Goal: Task Accomplishment & Management: Manage account settings

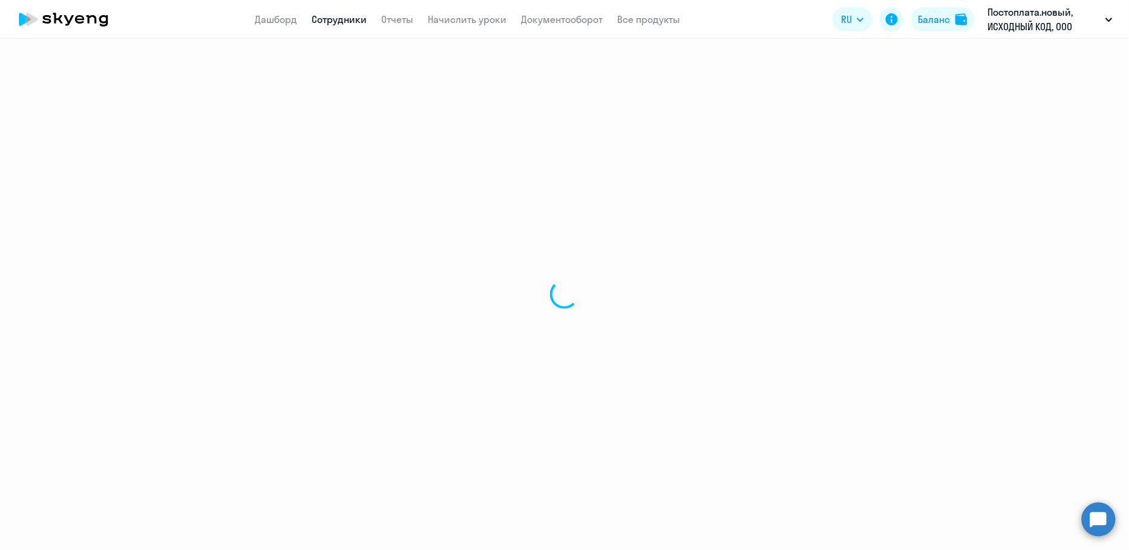
select select "30"
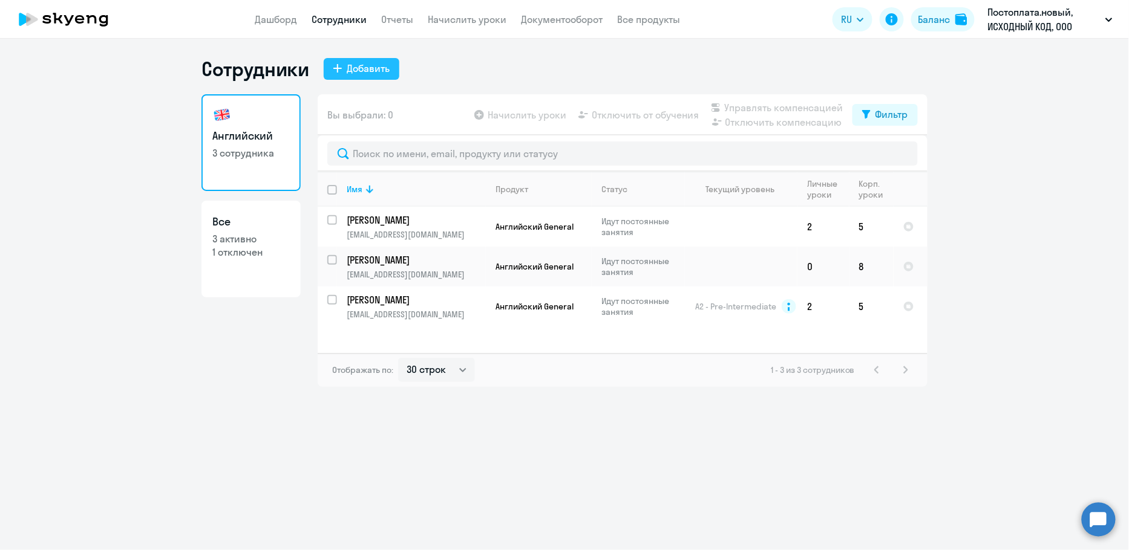
click at [370, 76] on button "Добавить" at bounding box center [362, 69] width 76 height 22
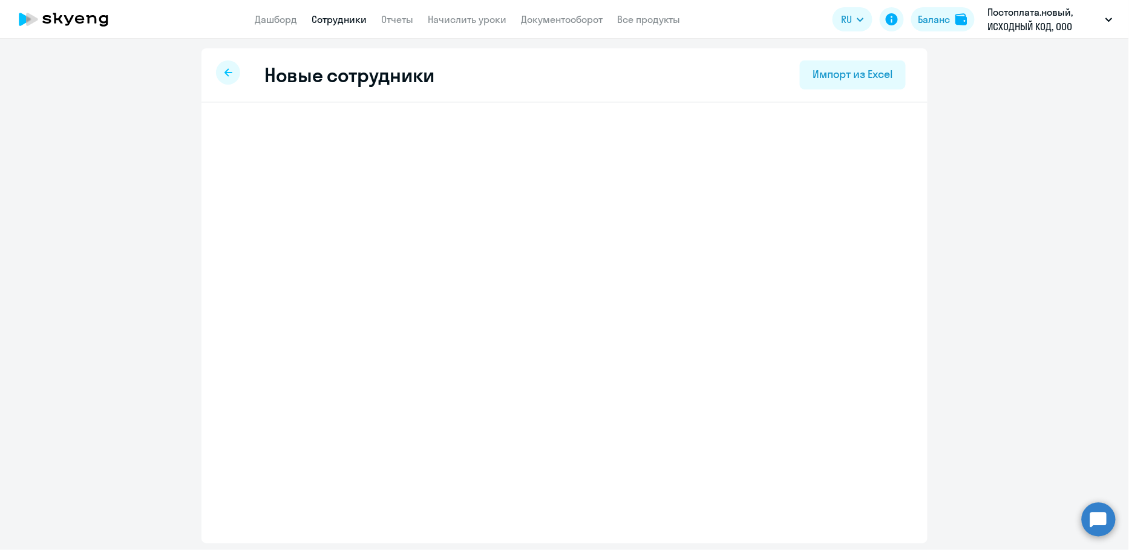
select select "english_adult_not_native_speaker"
select select "3"
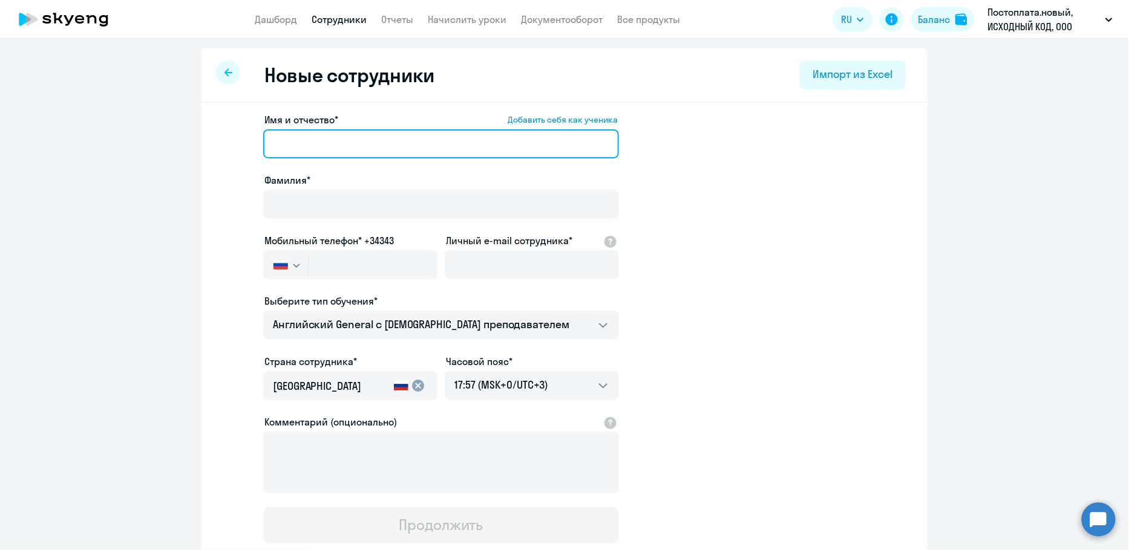
click at [345, 154] on input "Имя и отчество* Добавить себя как ученика" at bounding box center [441, 143] width 356 height 29
type input "Алиса"
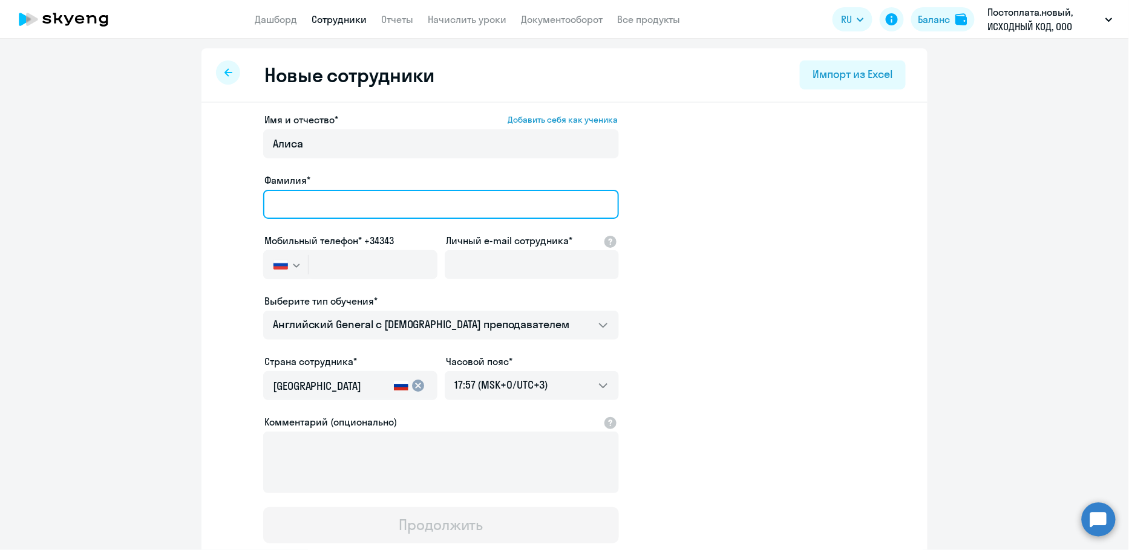
click at [325, 202] on input "Фамилия*" at bounding box center [441, 204] width 356 height 29
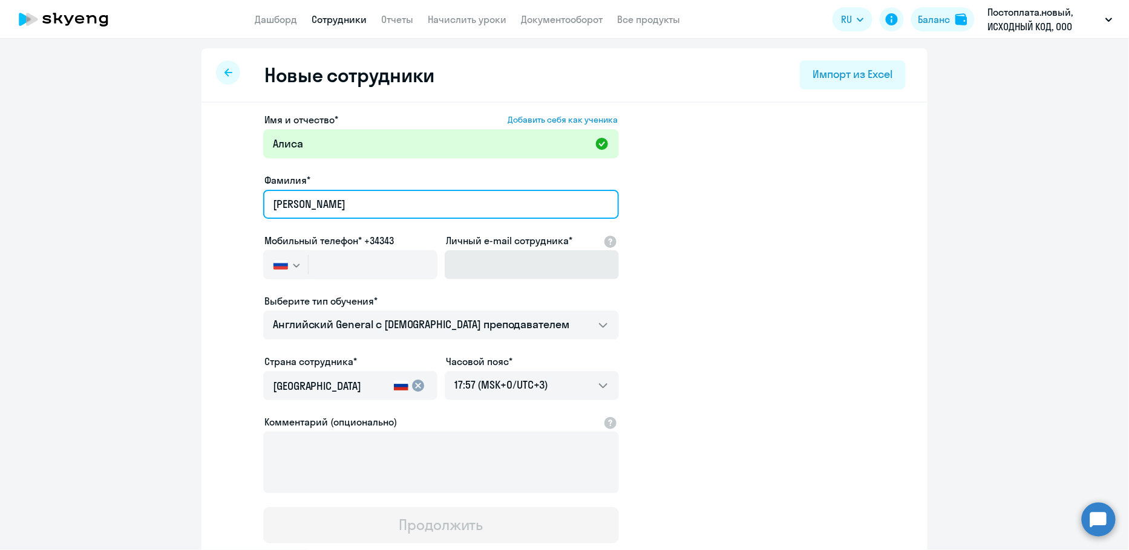
type input "[PERSON_NAME]"
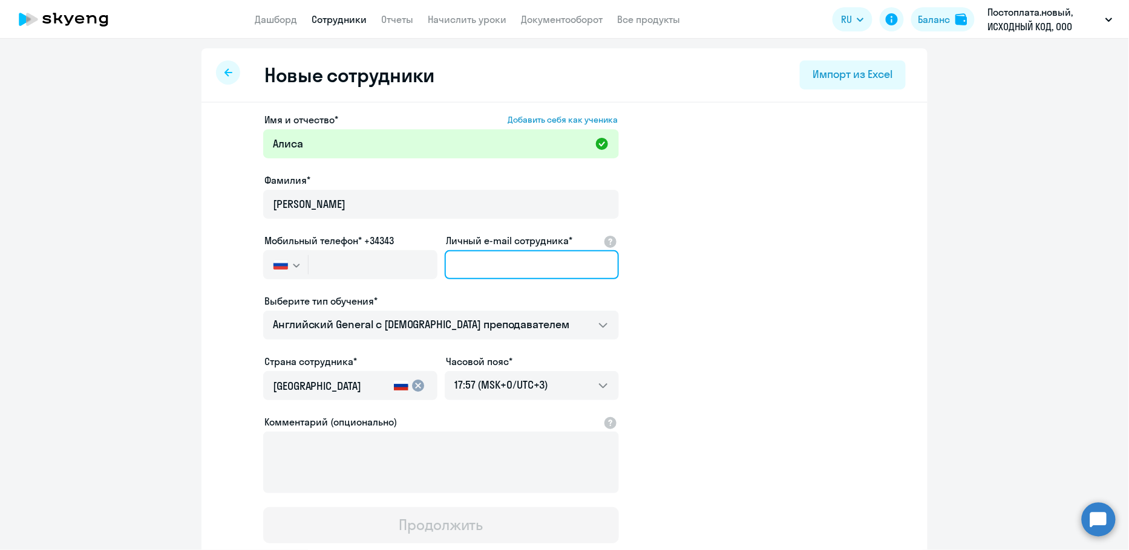
click at [485, 256] on input "Личный e-mail сотрудника*" at bounding box center [532, 264] width 174 height 29
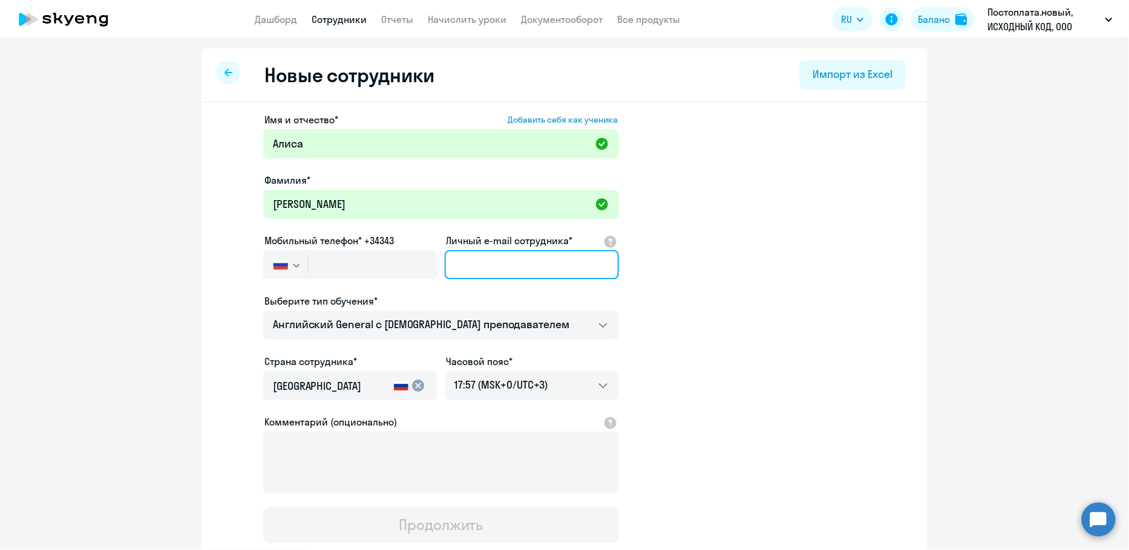
paste input "[EMAIL_ADDRESS][DOMAIN_NAME]"
type input "[EMAIL_ADDRESS][DOMAIN_NAME]"
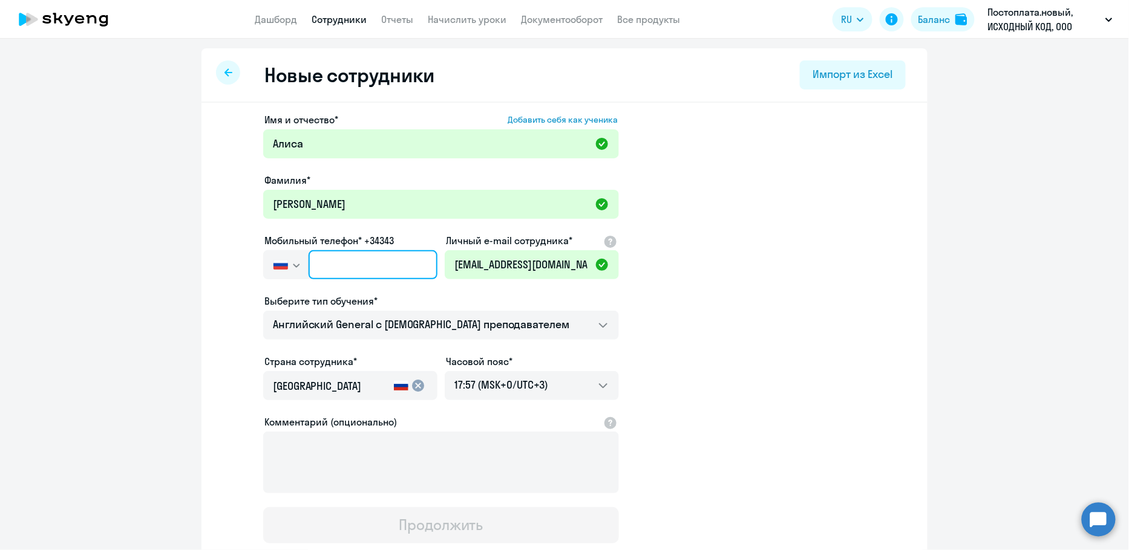
click at [368, 263] on input "text" at bounding box center [372, 264] width 129 height 29
paste input "[PHONE_NUMBER]"
type input "[PHONE_NUMBER]"
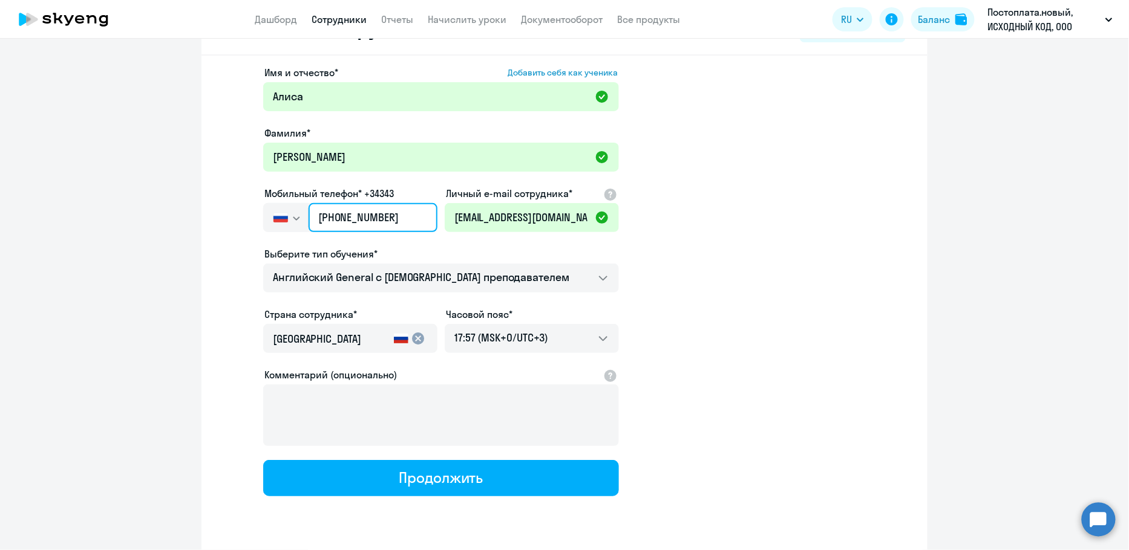
scroll to position [83, 0]
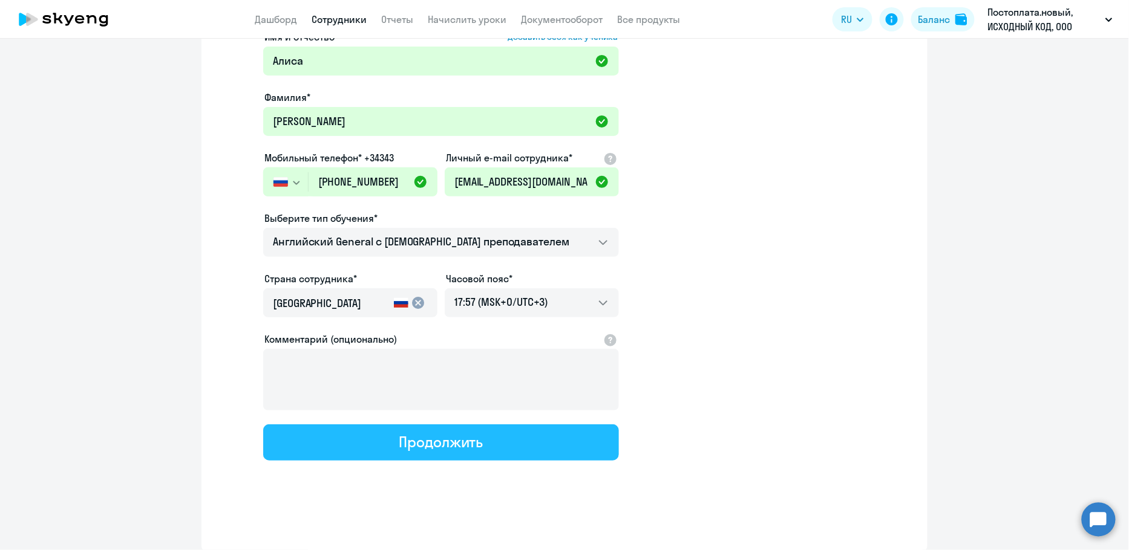
click at [459, 459] on button "Продолжить" at bounding box center [441, 443] width 356 height 36
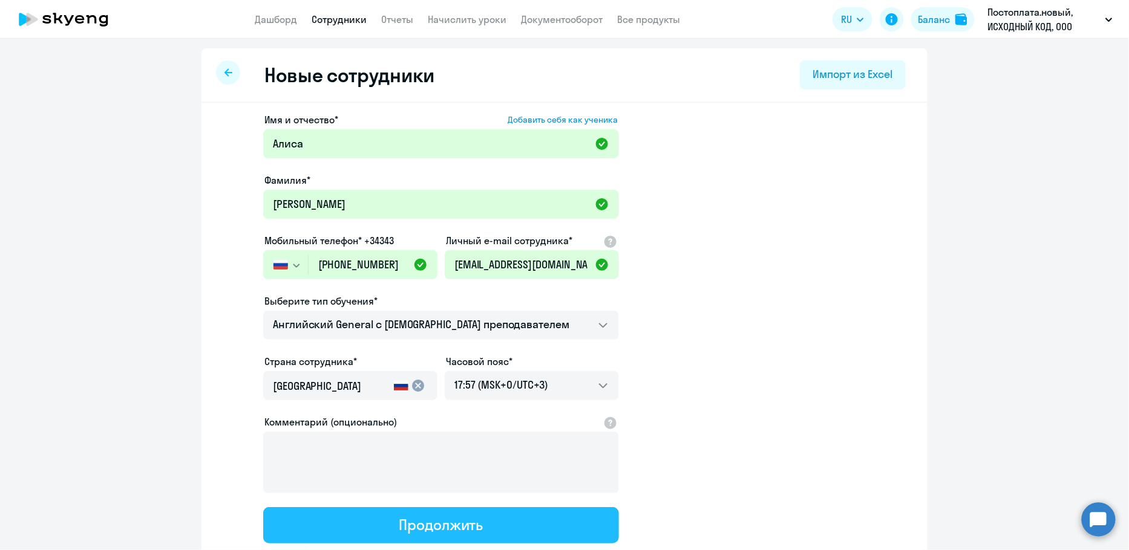
select select "english_adult_not_native_speaker"
select select "3"
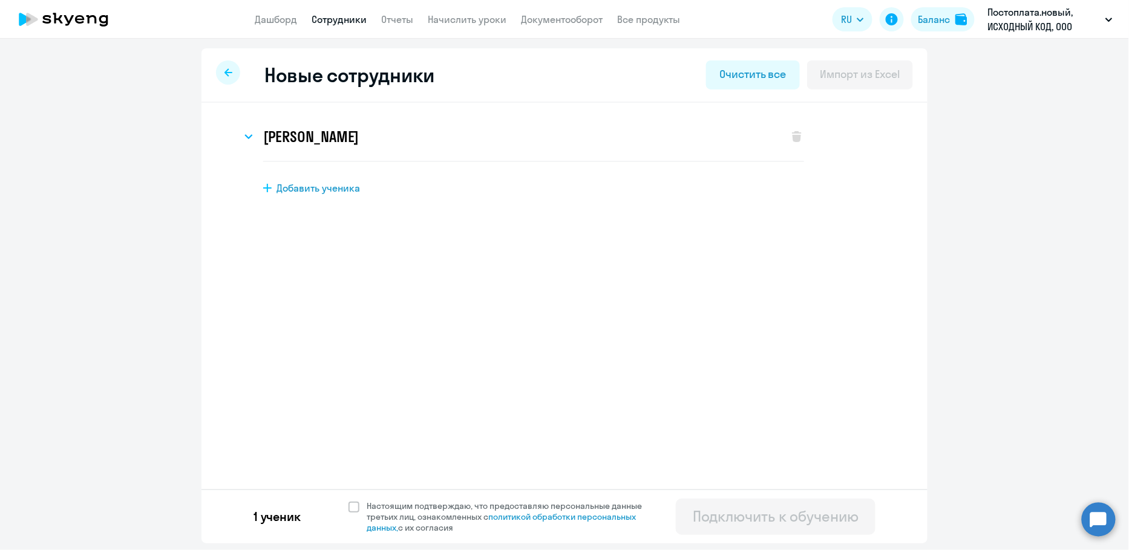
scroll to position [0, 0]
click at [359, 144] on h3 "[PERSON_NAME]" at bounding box center [311, 136] width 96 height 19
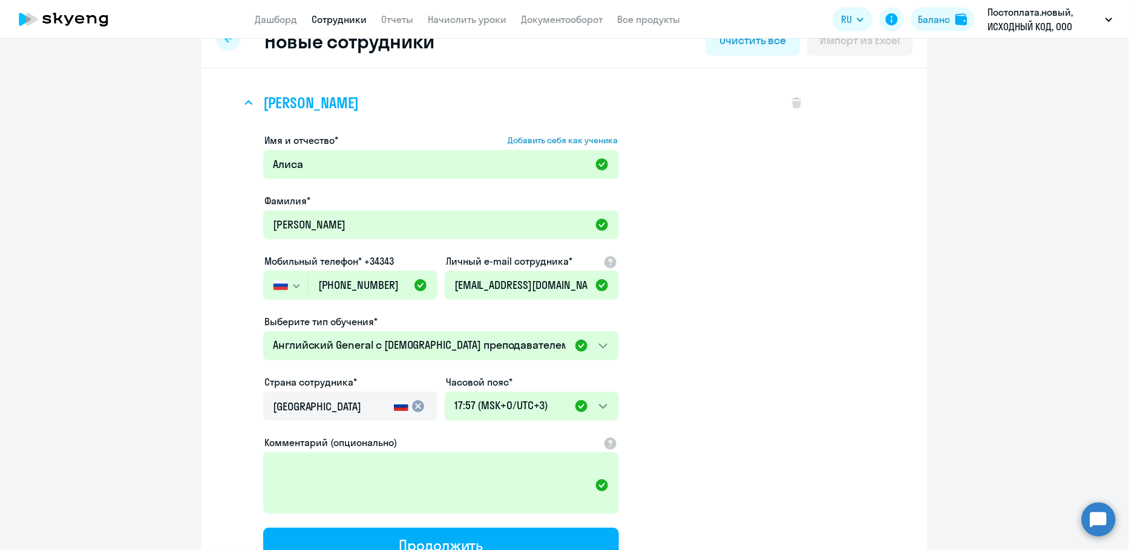
scroll to position [26, 0]
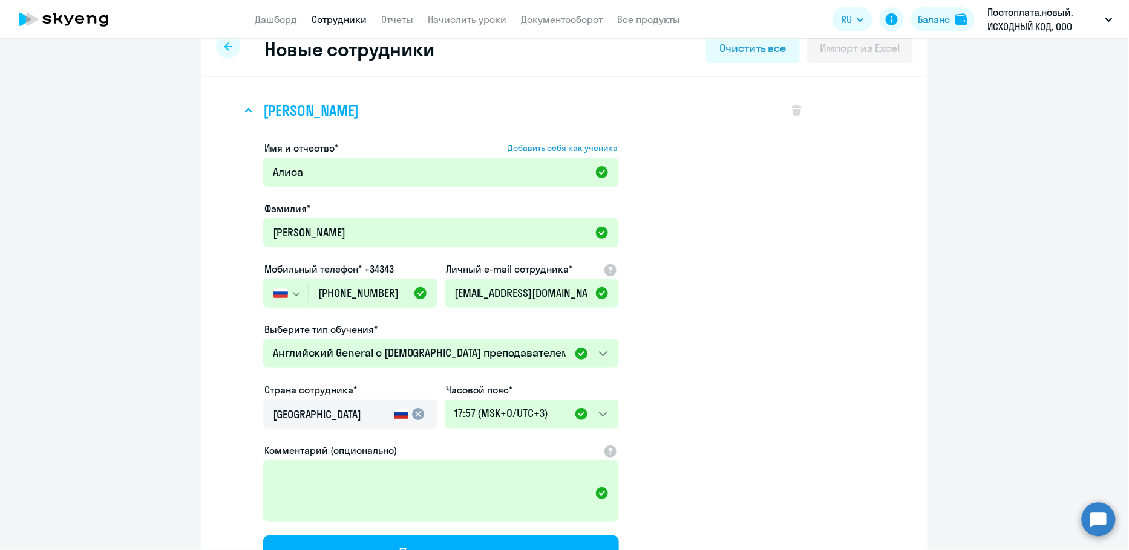
click at [342, 113] on h3 "[PERSON_NAME]" at bounding box center [311, 110] width 96 height 19
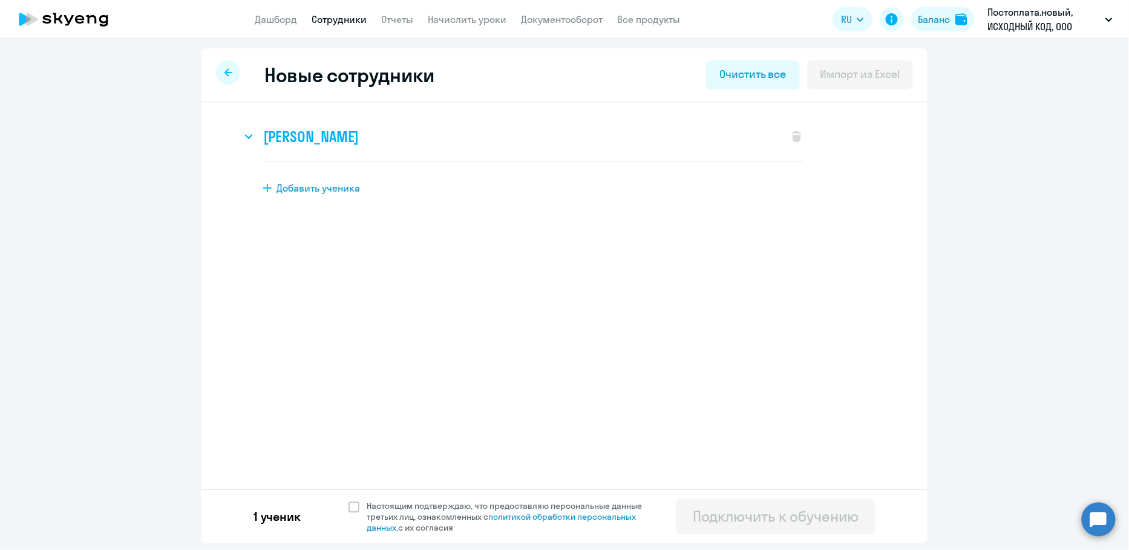
scroll to position [0, 0]
click at [359, 506] on span at bounding box center [353, 507] width 11 height 11
click at [348, 501] on input "Настоящим подтверждаю, что предоставляю персональные данные третьих лиц, ознако…" at bounding box center [348, 500] width 1 height 1
checkbox input "true"
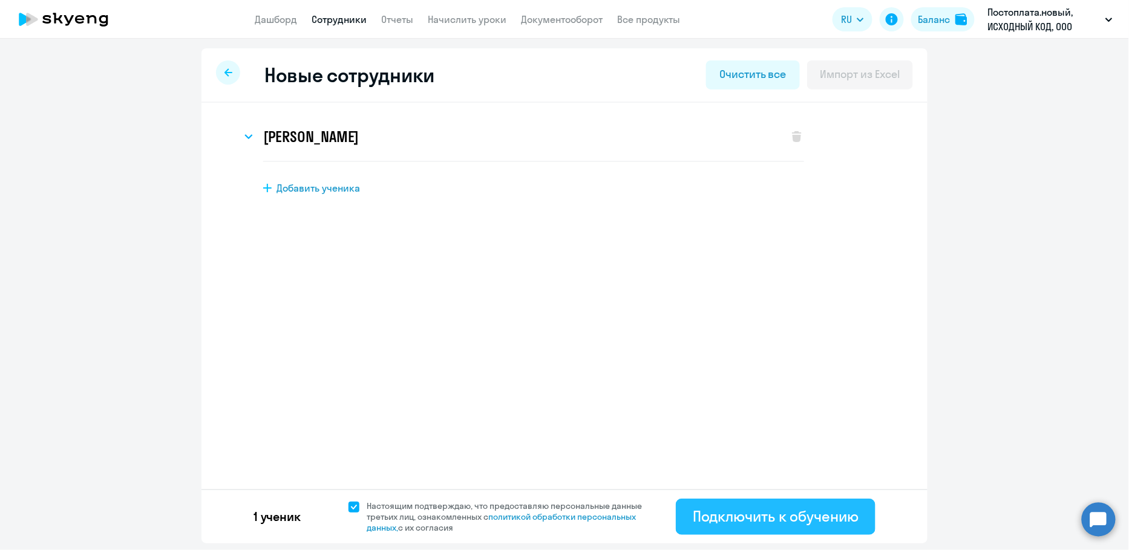
click at [771, 523] on div "Подключить к обучению" at bounding box center [776, 516] width 166 height 19
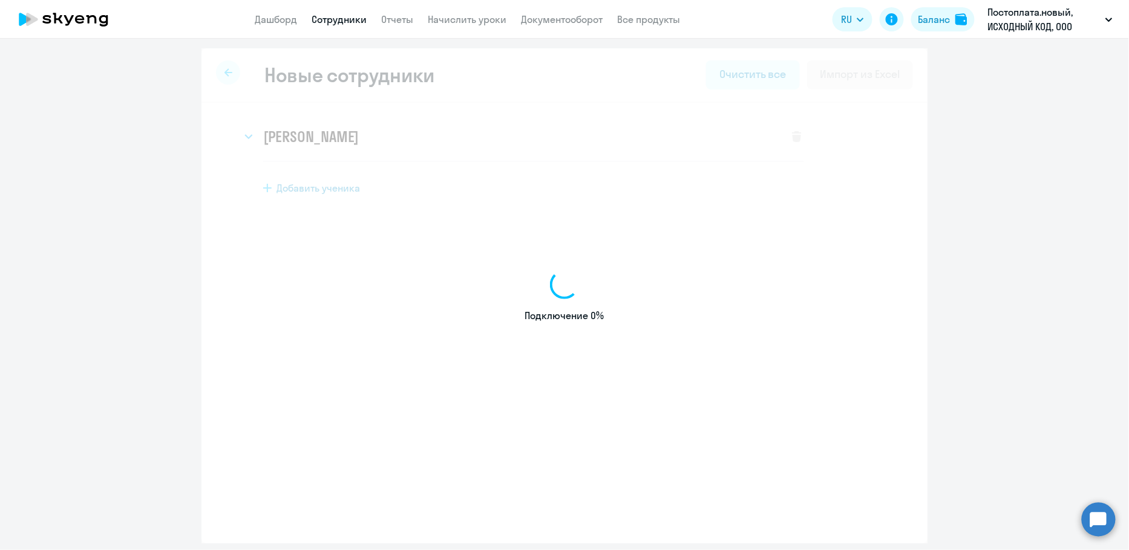
select select "english_adult_not_native_speaker"
select select "3"
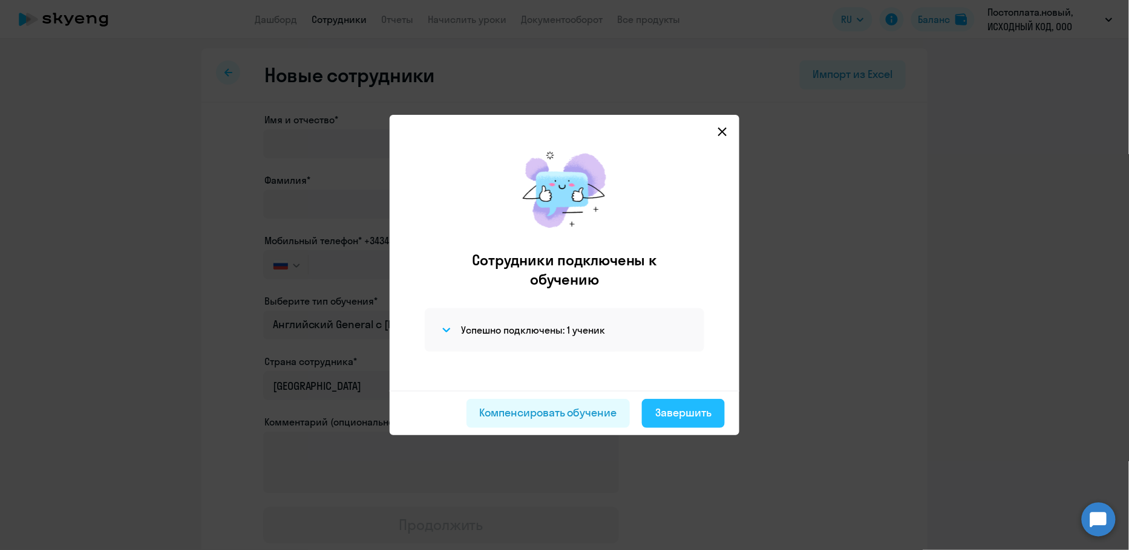
click at [663, 419] on div "Завершить" at bounding box center [683, 413] width 56 height 16
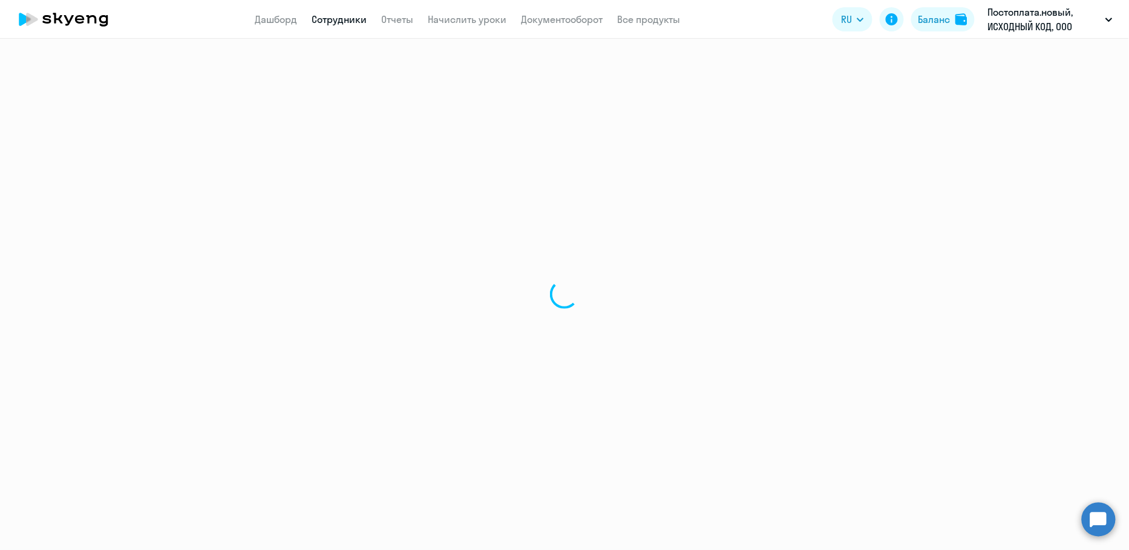
select select "30"
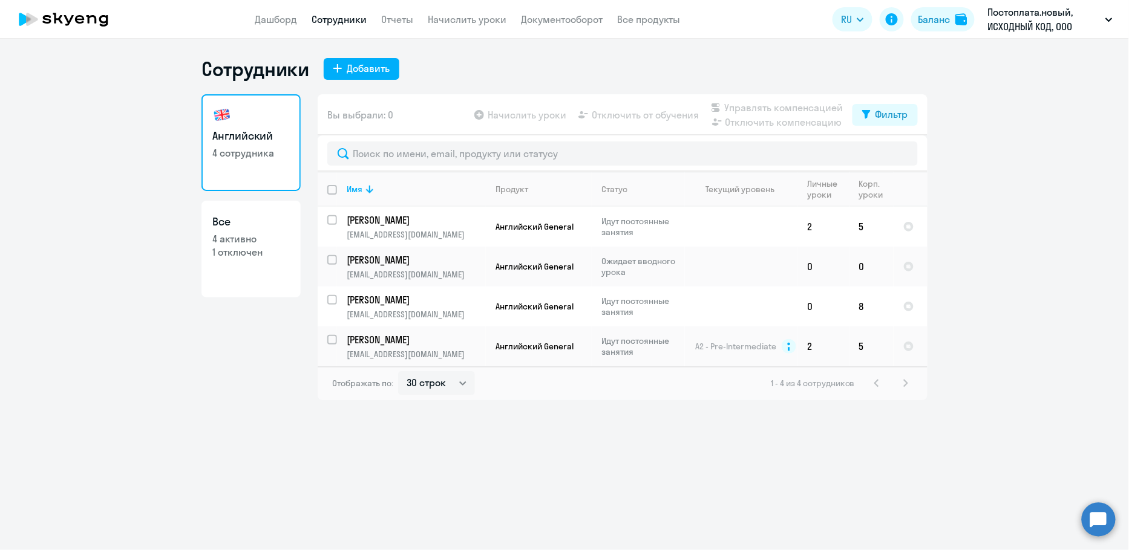
click at [451, 7] on app-header "Дашборд Сотрудники Отчеты Начислить уроки Документооборот Все продукты Дашборд …" at bounding box center [564, 19] width 1129 height 39
click at [451, 24] on link "Начислить уроки" at bounding box center [467, 19] width 79 height 12
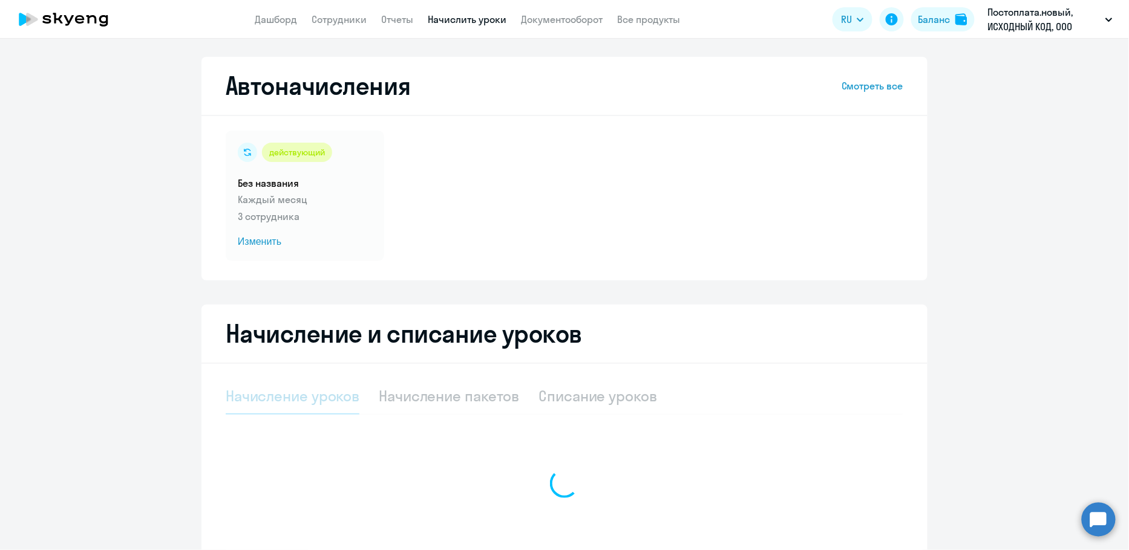
select select "10"
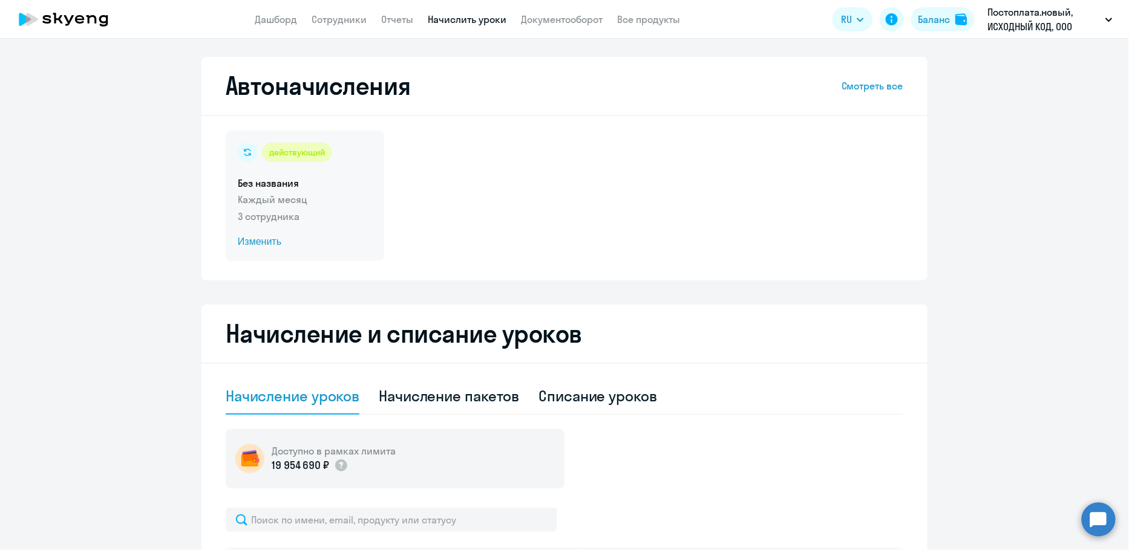
click at [270, 235] on span "Изменить" at bounding box center [305, 242] width 134 height 15
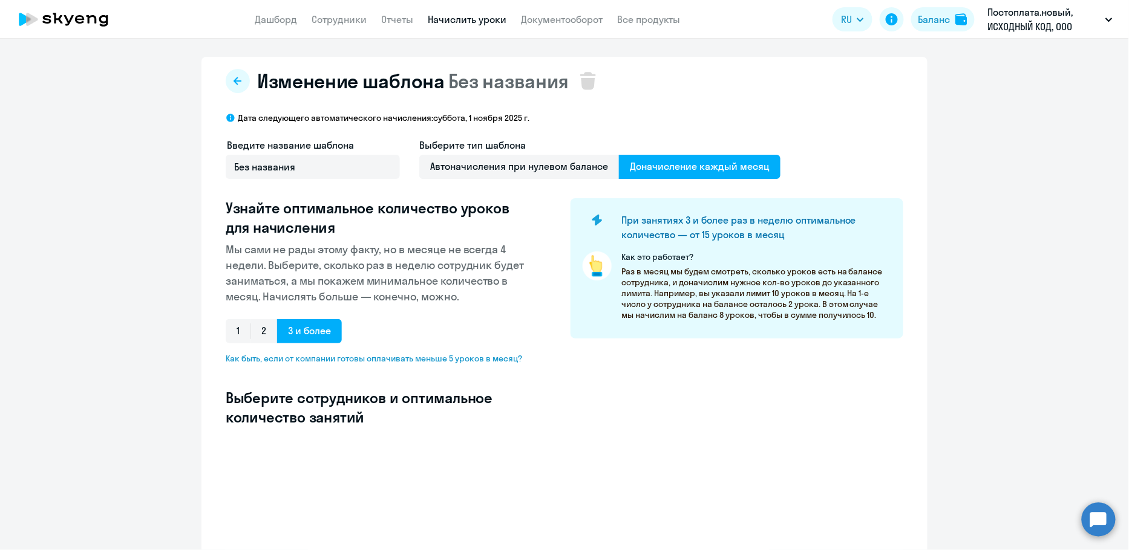
select select "10"
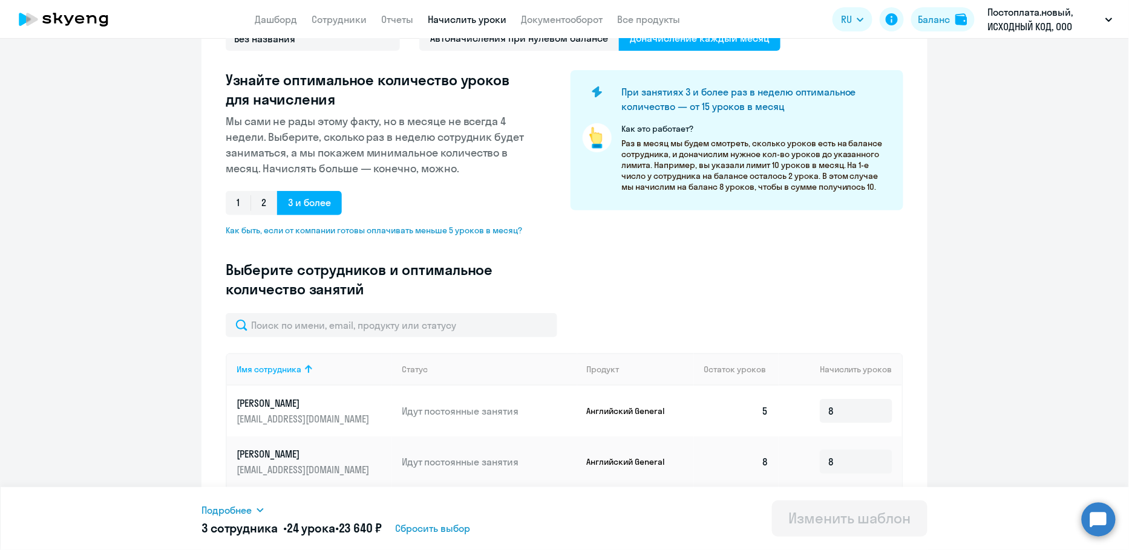
scroll to position [135, 0]
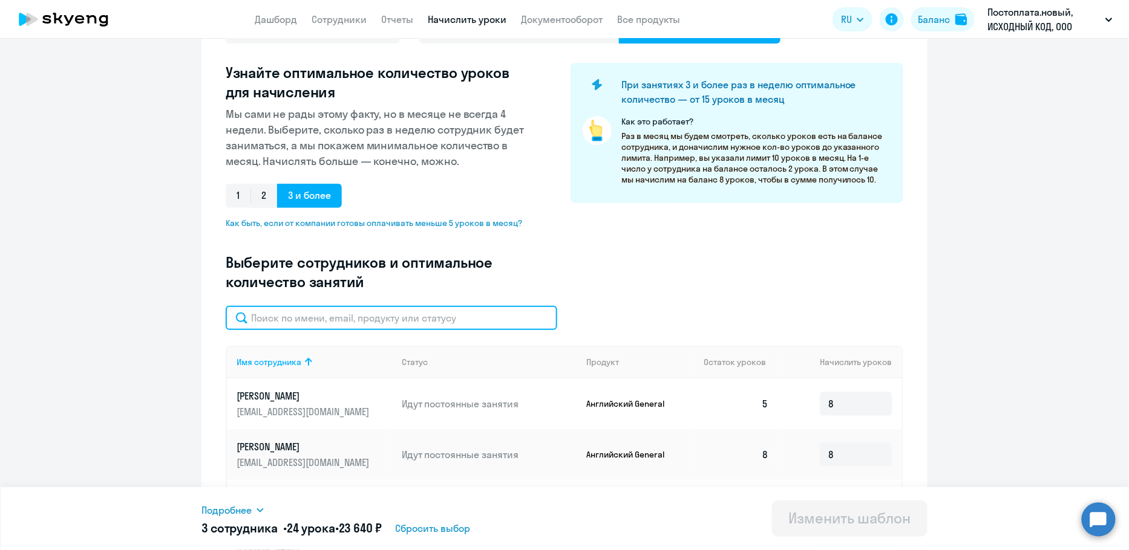
click at [334, 330] on input "text" at bounding box center [391, 318] width 331 height 24
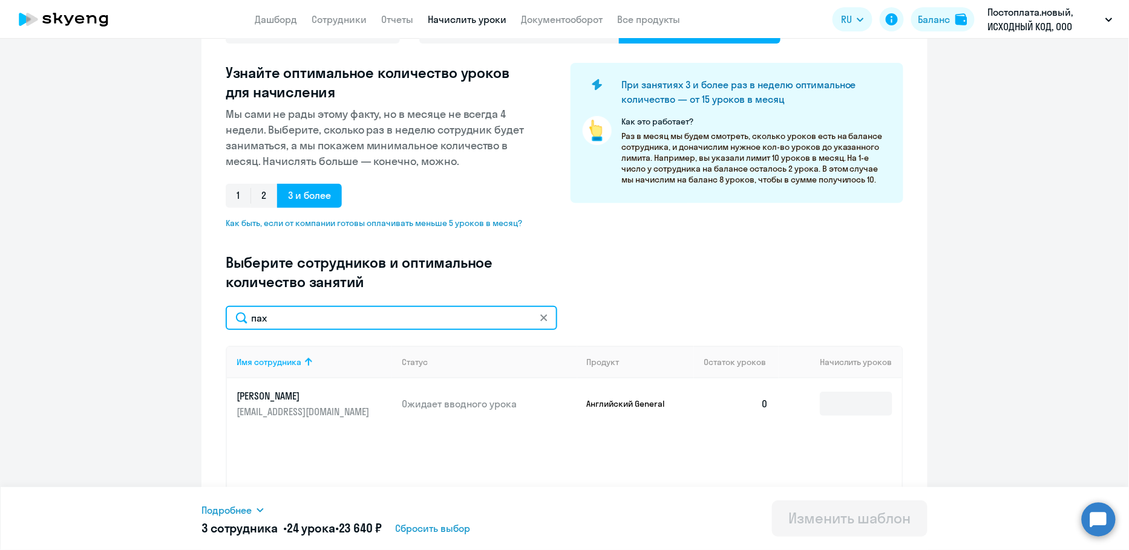
type input "пах"
click at [876, 417] on td at bounding box center [839, 404] width 123 height 51
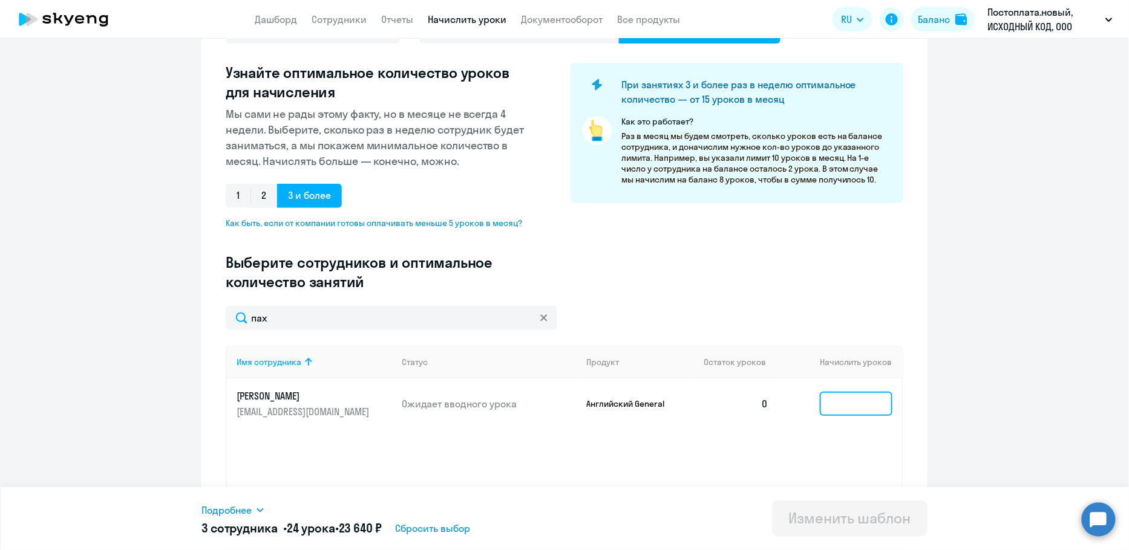
click at [872, 411] on input at bounding box center [856, 404] width 73 height 24
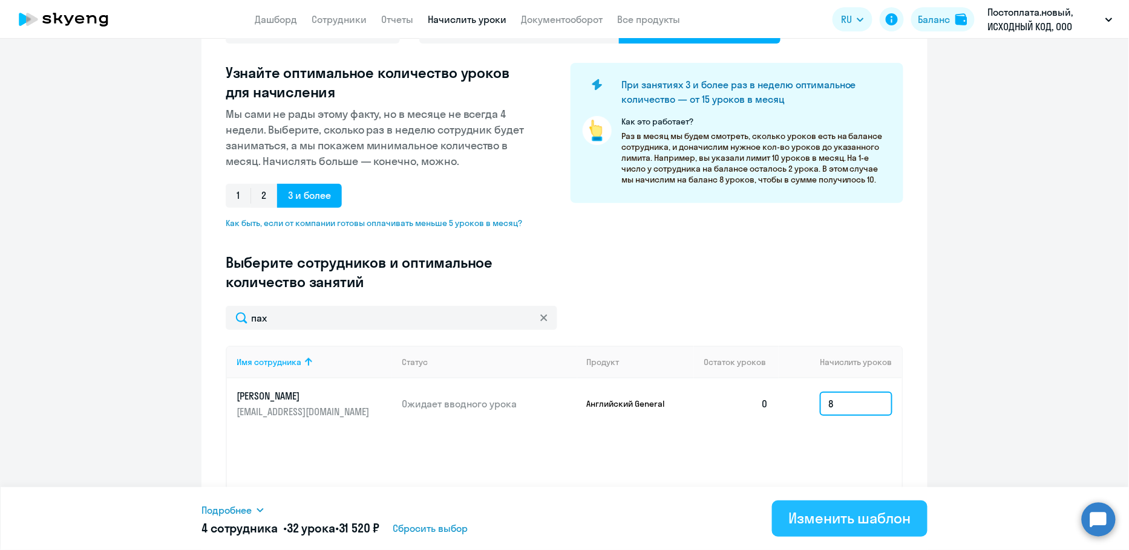
type input "8"
click at [872, 517] on div "Изменить шаблон" at bounding box center [850, 518] width 122 height 19
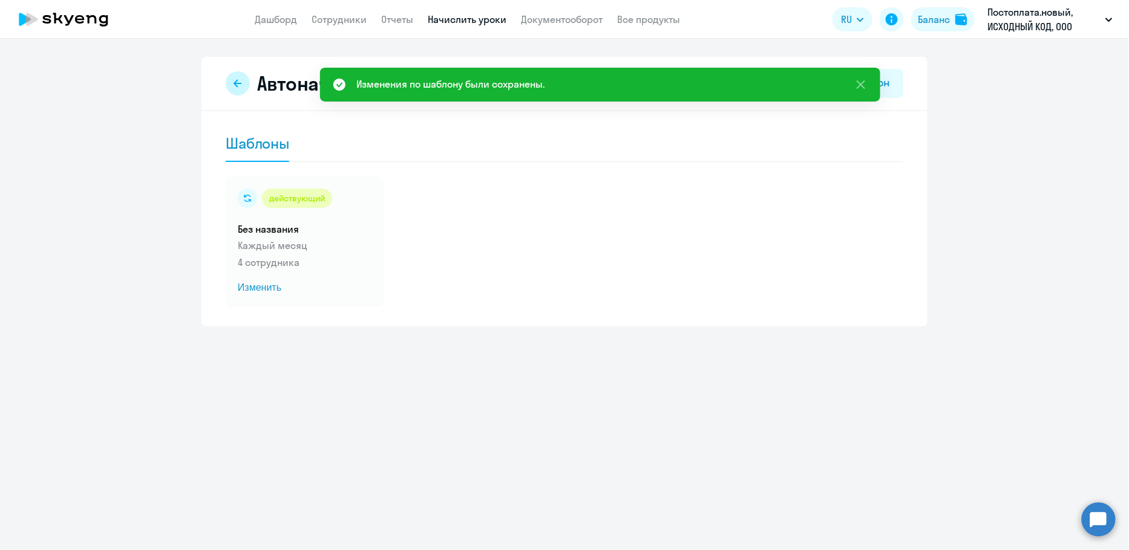
click at [239, 85] on icon at bounding box center [238, 84] width 10 height 10
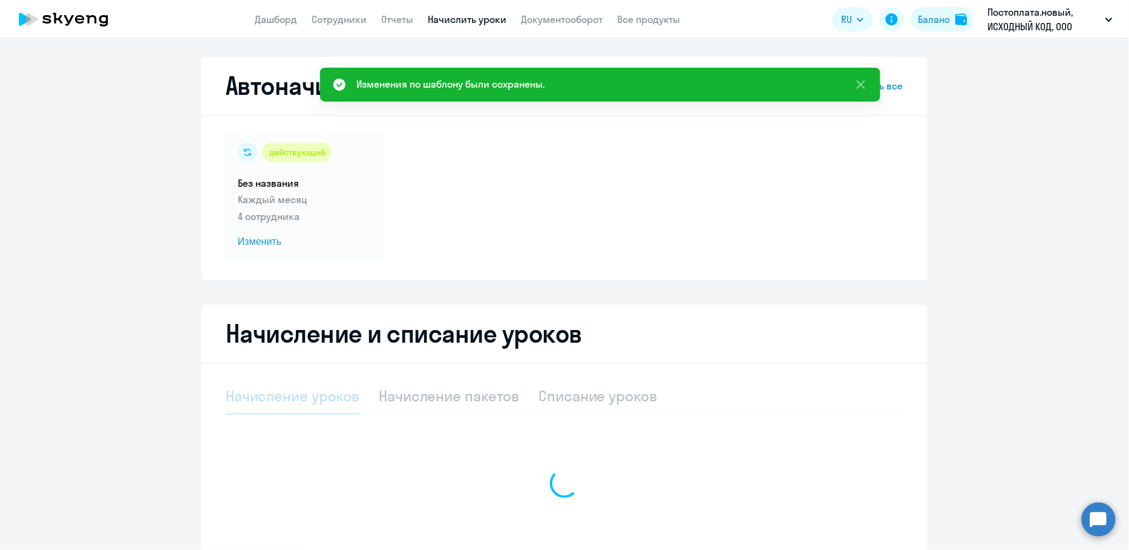
select select "10"
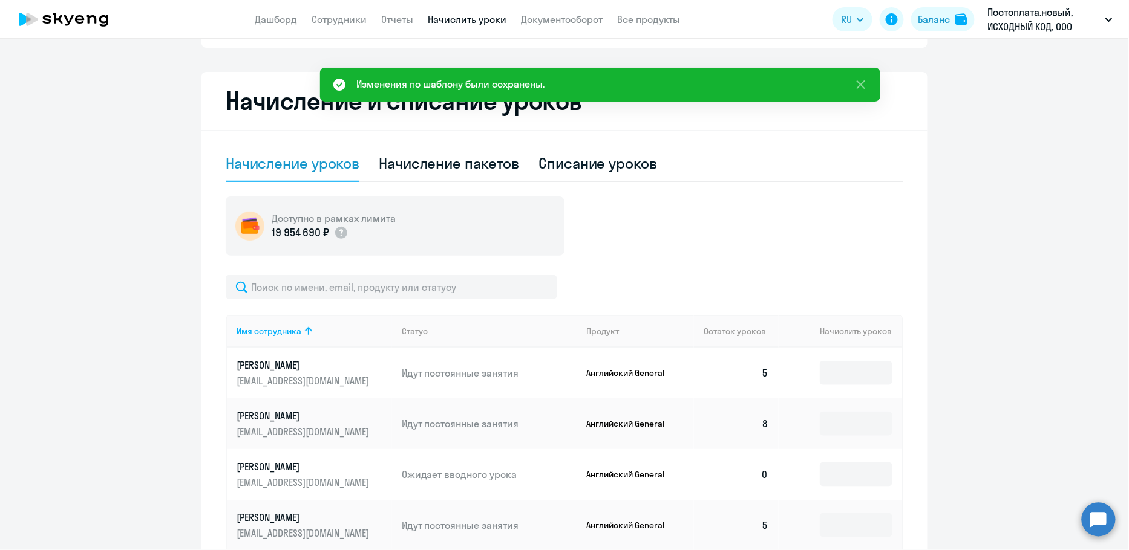
scroll to position [334, 0]
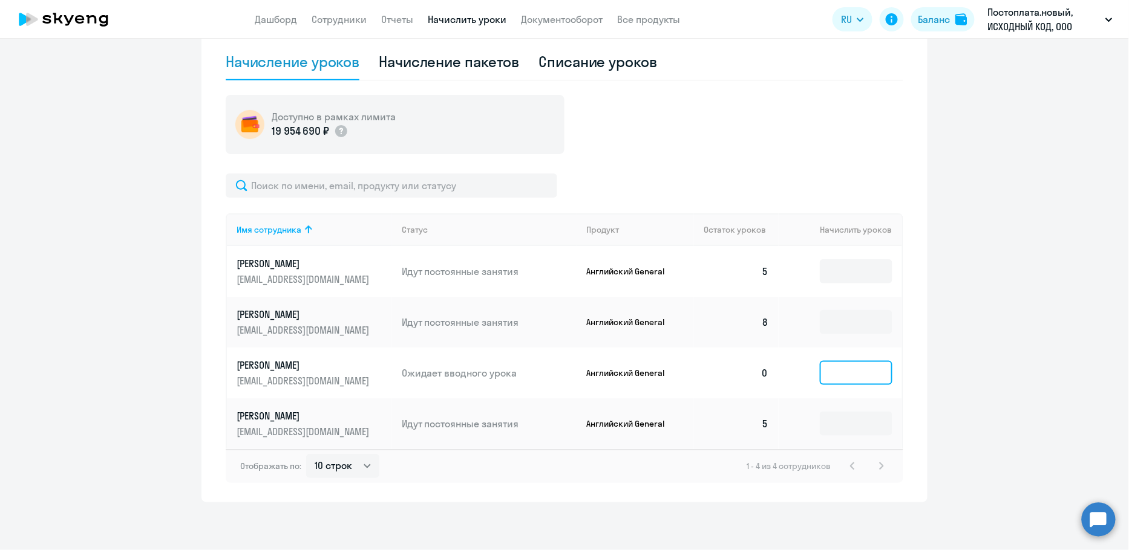
click at [858, 374] on input at bounding box center [856, 373] width 73 height 24
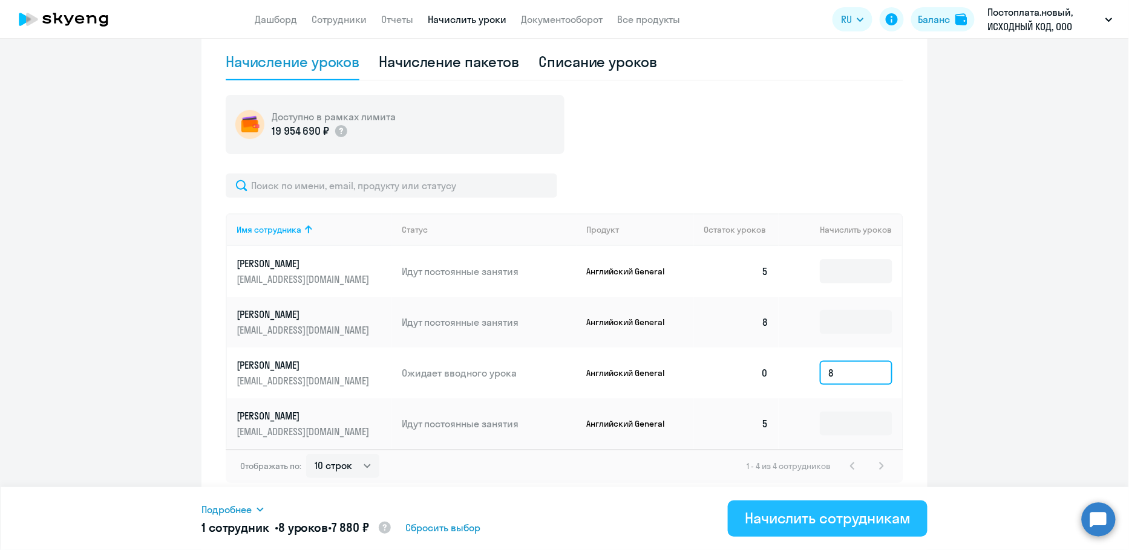
type input "8"
click at [861, 518] on div "Начислить сотрудникам" at bounding box center [828, 518] width 166 height 19
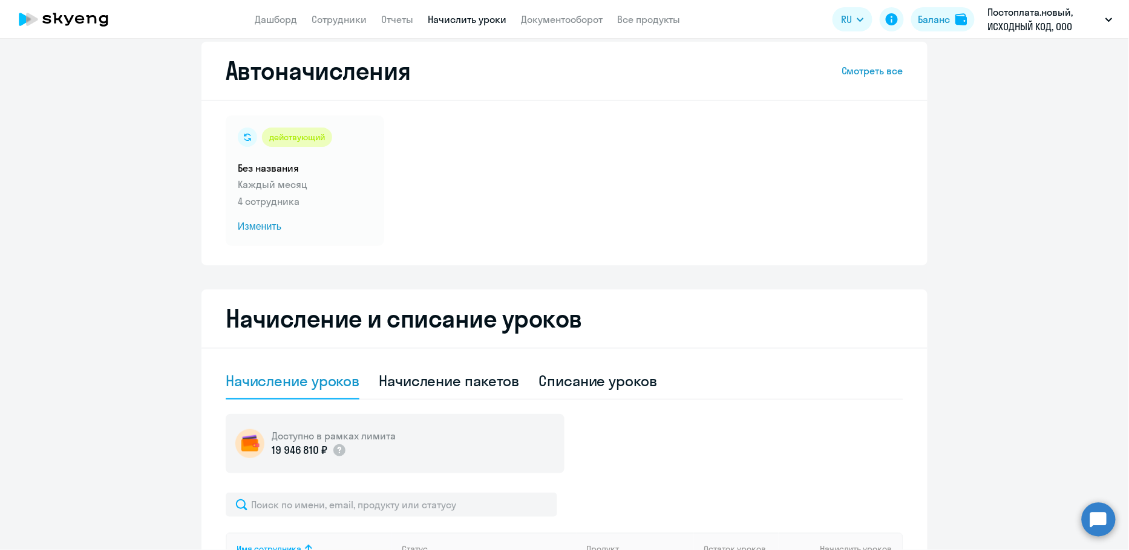
scroll to position [0, 0]
